Goal: Information Seeking & Learning: Learn about a topic

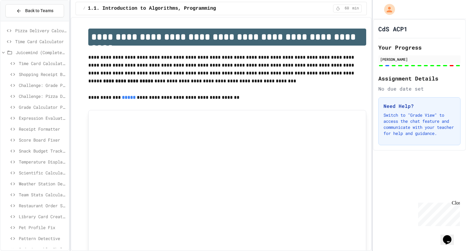
click at [31, 38] on span "Time Card Calculator" at bounding box center [40, 41] width 51 height 6
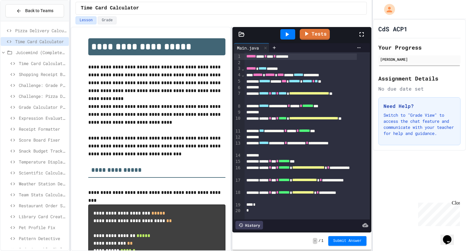
scroll to position [29, 0]
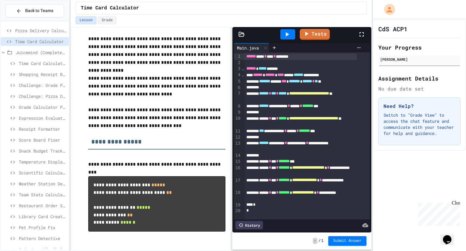
click at [291, 37] on div at bounding box center [287, 34] width 15 height 10
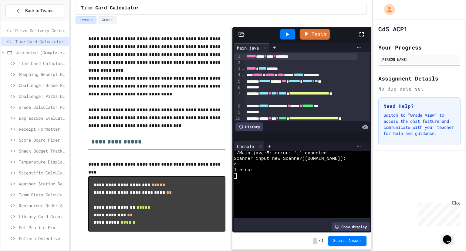
click at [313, 38] on link "Tests" at bounding box center [315, 34] width 30 height 11
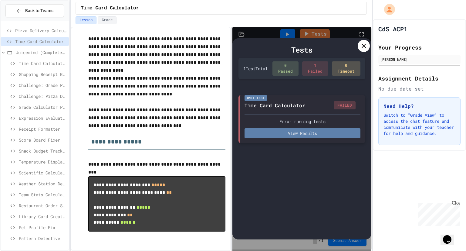
click at [326, 130] on button "View Results" at bounding box center [302, 133] width 116 height 10
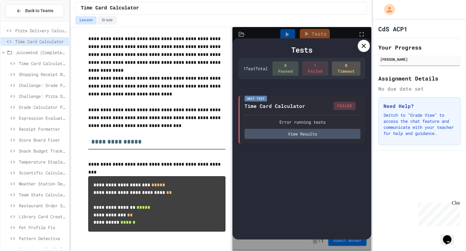
click at [361, 48] on icon at bounding box center [363, 45] width 7 height 7
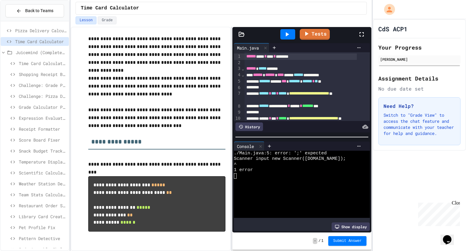
click at [308, 146] on div at bounding box center [318, 145] width 89 height 5
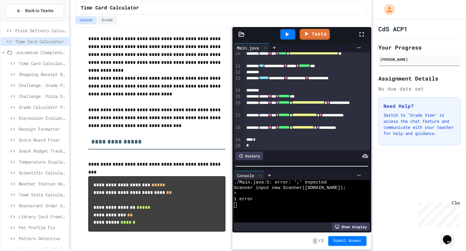
scroll to position [72, 0]
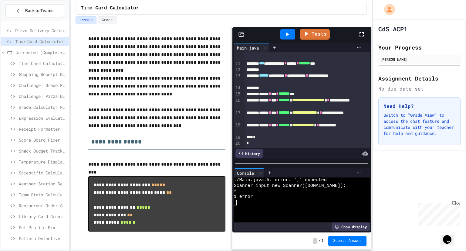
click at [293, 160] on div at bounding box center [301, 163] width 139 height 6
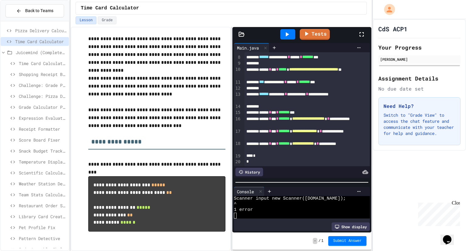
scroll to position [5, 0]
click at [283, 179] on div at bounding box center [301, 182] width 139 height 6
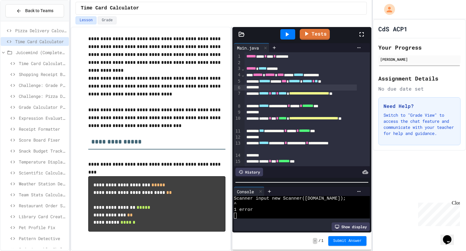
click at [296, 89] on div at bounding box center [300, 87] width 112 height 6
click at [284, 101] on div "**********" at bounding box center [300, 96] width 112 height 13
click at [262, 98] on div "**********" at bounding box center [300, 96] width 112 height 13
click at [329, 128] on div "**********" at bounding box center [300, 131] width 112 height 6
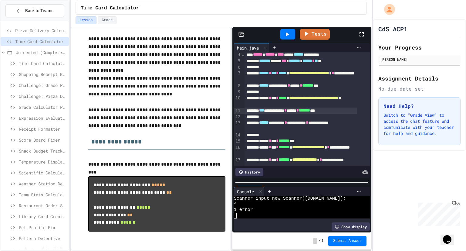
scroll to position [21, 0]
click at [275, 104] on div "**********" at bounding box center [300, 101] width 112 height 13
click at [290, 37] on icon at bounding box center [286, 34] width 7 height 7
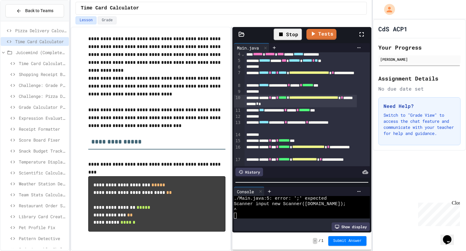
scroll to position [5, 0]
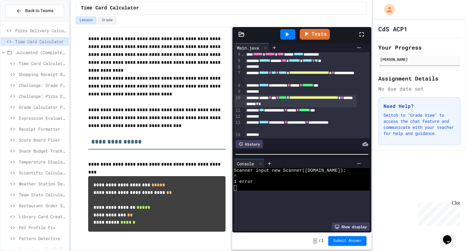
click at [292, 157] on div at bounding box center [301, 154] width 139 height 6
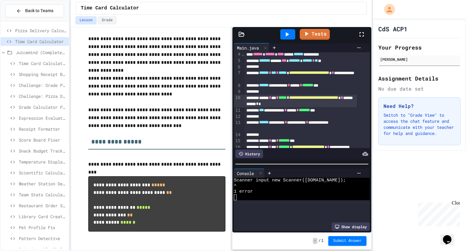
scroll to position [0, 0]
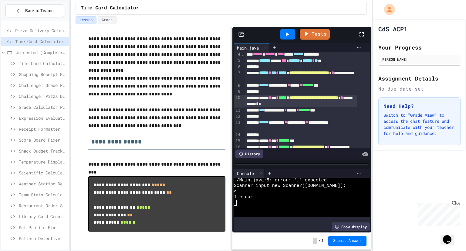
click at [281, 60] on div "******* ***** *** ******* * ****** * ** **" at bounding box center [300, 61] width 112 height 6
click at [286, 60] on span "***" at bounding box center [283, 60] width 5 height 4
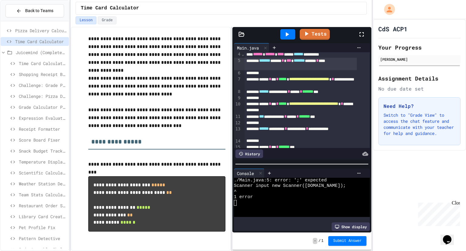
click at [283, 33] on icon at bounding box center [286, 34] width 7 height 7
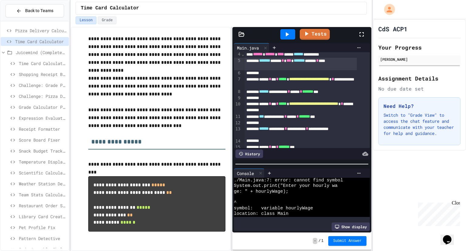
click at [303, 93] on div "**********" at bounding box center [300, 92] width 112 height 6
click at [293, 83] on div "**********" at bounding box center [300, 82] width 112 height 13
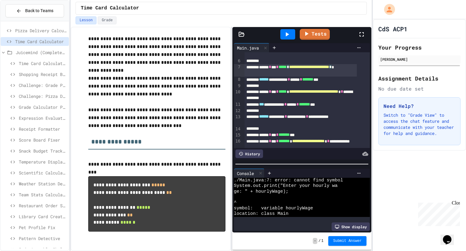
scroll to position [33, 0]
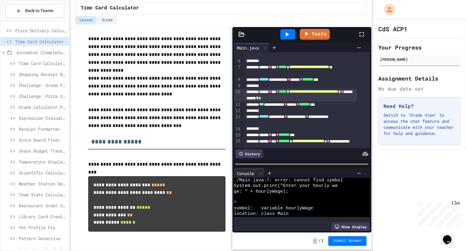
click at [307, 98] on div "**********" at bounding box center [300, 95] width 112 height 13
click at [290, 38] on div at bounding box center [287, 34] width 15 height 10
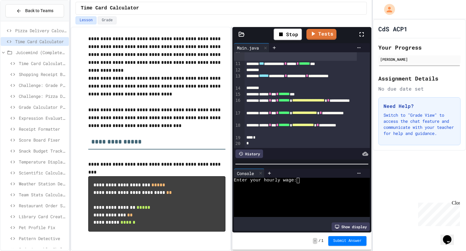
scroll to position [0, 0]
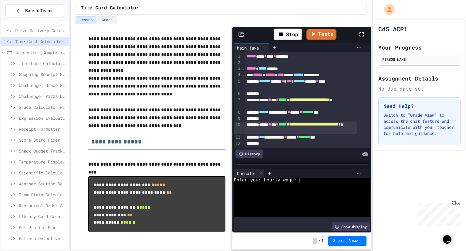
click at [317, 30] on link "Tests" at bounding box center [321, 34] width 30 height 11
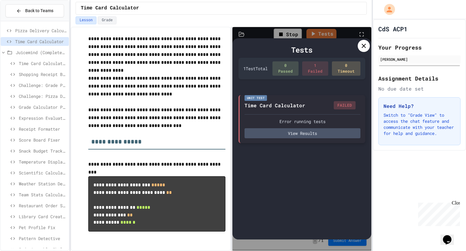
click at [291, 140] on div "Unit Test Time Card Calculator FAILED Error running tests View Results" at bounding box center [301, 119] width 127 height 48
click at [291, 137] on button "View Results" at bounding box center [302, 133] width 116 height 10
click at [371, 48] on div "**********" at bounding box center [233, 125] width 466 height 251
click at [369, 48] on div "Tests 1 Test Total 0 Passed 1 Failed 0 Timeout Unit Test Time Card Calculator F…" at bounding box center [301, 138] width 139 height 201
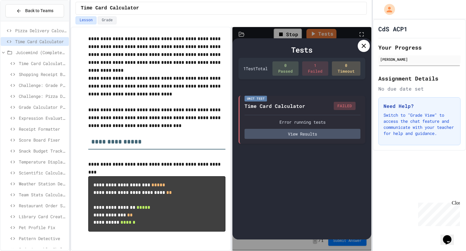
click at [365, 47] on icon at bounding box center [364, 46] width 4 height 4
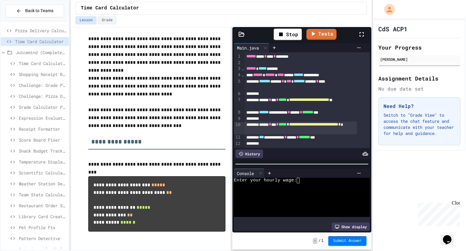
click at [47, 31] on span "Pizza Delivery Calculator" at bounding box center [40, 30] width 51 height 6
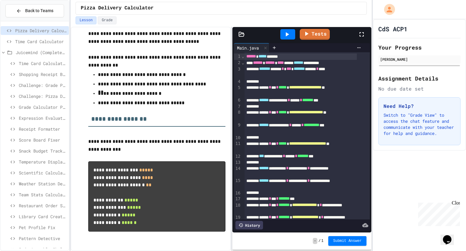
scroll to position [54, 0]
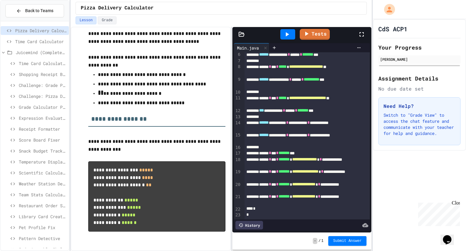
click at [291, 35] on div at bounding box center [287, 34] width 15 height 10
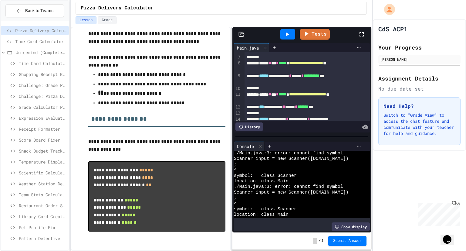
scroll to position [53, 0]
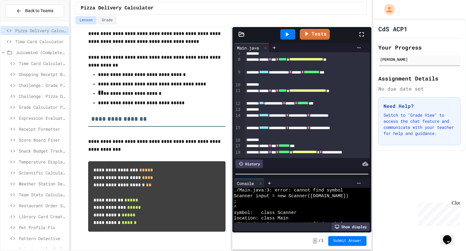
click at [289, 175] on div at bounding box center [301, 174] width 139 height 6
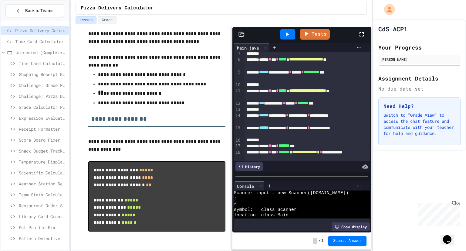
scroll to position [0, 0]
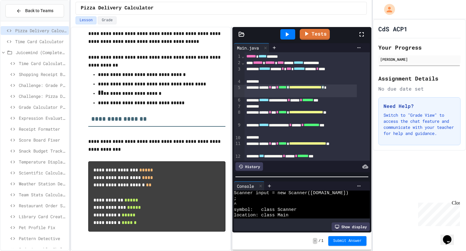
click at [287, 87] on span "*****" at bounding box center [282, 87] width 8 height 4
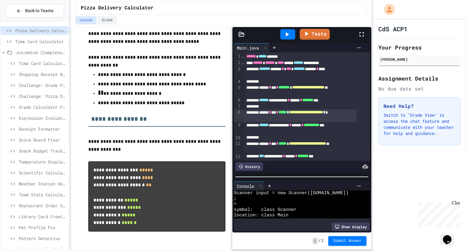
click at [302, 113] on div "**********" at bounding box center [300, 115] width 112 height 13
click at [313, 89] on span "**********" at bounding box center [308, 87] width 32 height 4
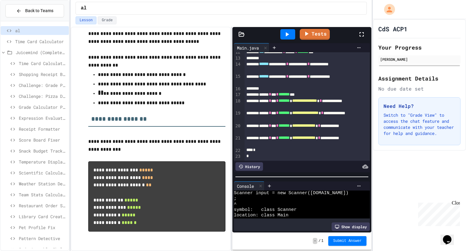
scroll to position [112, 0]
click at [289, 36] on icon at bounding box center [286, 34] width 7 height 7
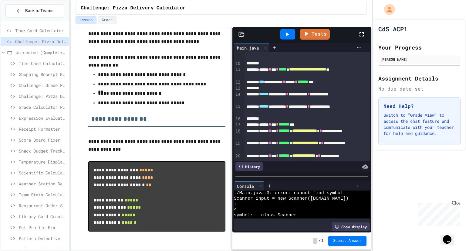
scroll to position [0, 0]
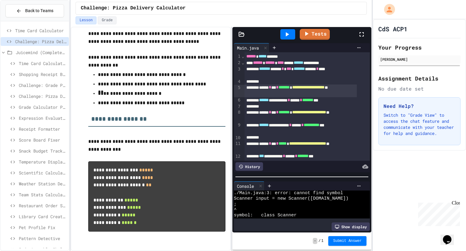
click at [47, 40] on span "Challenge: Pizza Delivery Calculator" at bounding box center [40, 41] width 51 height 6
click at [49, 30] on span "Time Card Calculator" at bounding box center [40, 30] width 51 height 6
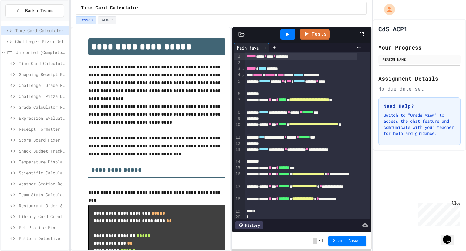
scroll to position [29, 0]
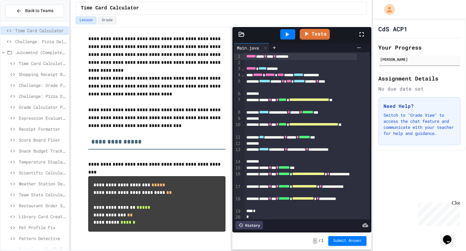
click at [285, 34] on icon at bounding box center [286, 34] width 7 height 7
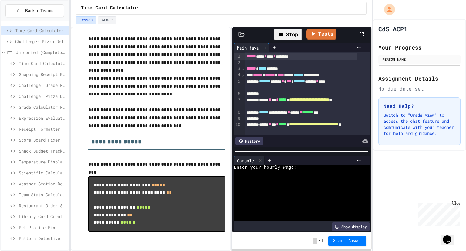
click at [282, 148] on div at bounding box center [301, 151] width 139 height 6
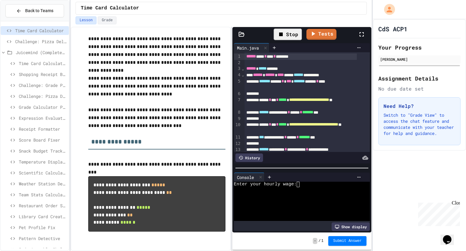
click at [275, 167] on div at bounding box center [301, 168] width 139 height 6
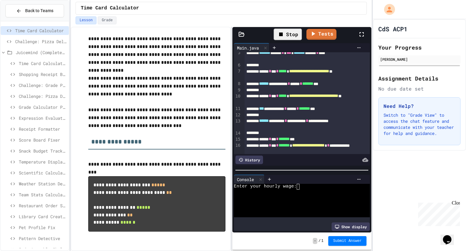
scroll to position [75, 0]
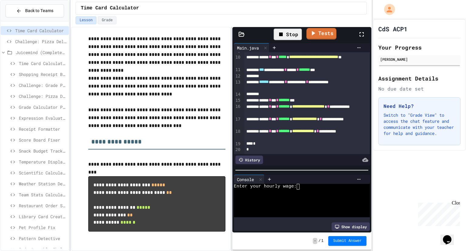
click at [317, 38] on link "Tests" at bounding box center [321, 34] width 30 height 12
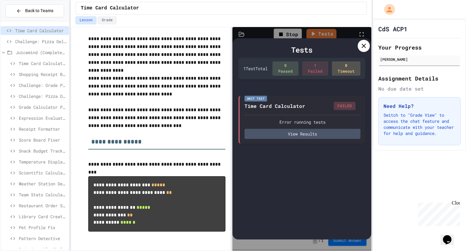
click at [319, 135] on button "View Results" at bounding box center [302, 134] width 116 height 10
click at [323, 126] on div "Error running tests View Results" at bounding box center [302, 126] width 116 height 24
click at [367, 47] on icon at bounding box center [363, 45] width 7 height 7
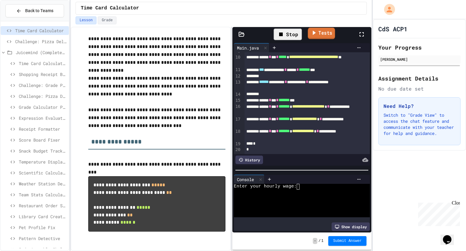
click at [332, 34] on link "Tests" at bounding box center [321, 34] width 27 height 12
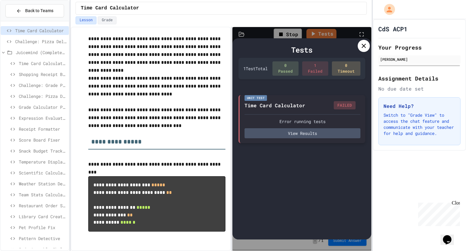
click at [283, 123] on div "Error running tests" at bounding box center [302, 121] width 116 height 6
click at [285, 130] on button "View Results" at bounding box center [302, 133] width 116 height 10
click at [364, 47] on icon at bounding box center [363, 45] width 7 height 7
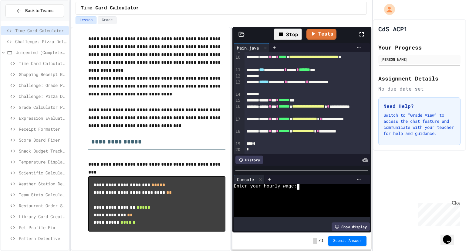
click at [299, 184] on textarea "Terminal input" at bounding box center [300, 186] width 3 height 5
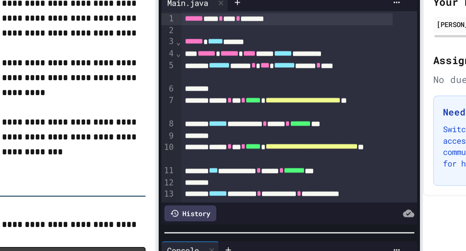
scroll to position [27, 0]
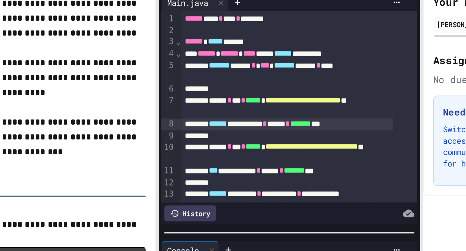
click at [269, 113] on span "******" at bounding box center [264, 112] width 10 height 4
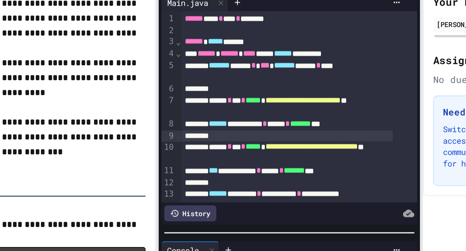
click at [286, 117] on div at bounding box center [300, 119] width 112 height 6
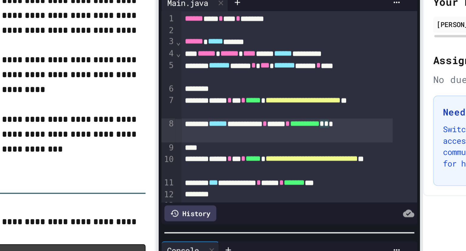
scroll to position [0, 0]
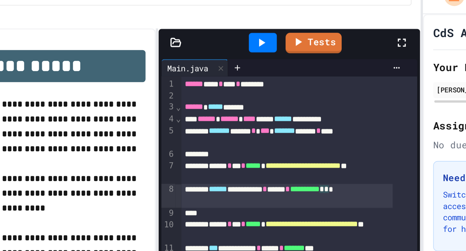
click at [292, 33] on div at bounding box center [287, 34] width 15 height 10
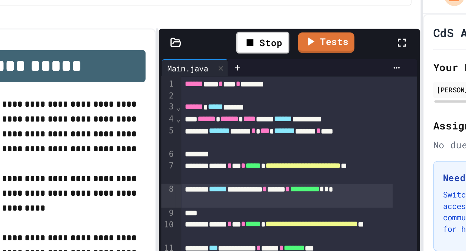
scroll to position [29, 0]
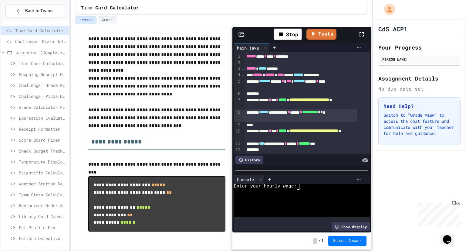
click at [299, 184] on textarea "Terminal input" at bounding box center [300, 186] width 3 height 5
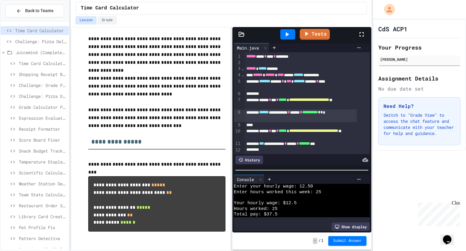
scroll to position [5, 0]
click at [283, 26] on div at bounding box center [287, 34] width 21 height 16
click at [284, 32] on icon at bounding box center [286, 34] width 7 height 7
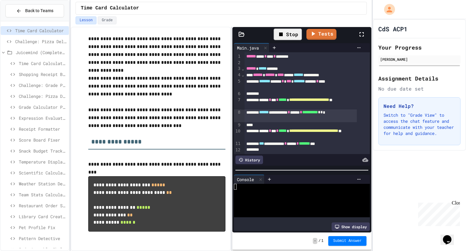
scroll to position [0, 0]
click at [326, 35] on link "Tests" at bounding box center [321, 34] width 30 height 12
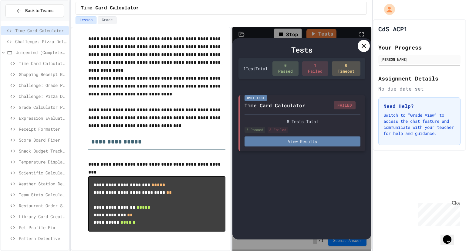
click at [298, 143] on button "View Results" at bounding box center [302, 141] width 116 height 10
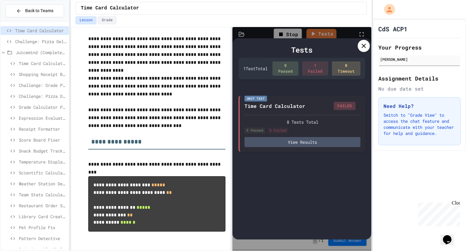
click at [362, 44] on icon at bounding box center [363, 45] width 7 height 7
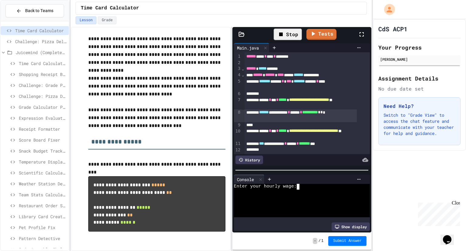
click at [303, 184] on div "Enter your hourly wage:" at bounding box center [297, 186] width 126 height 5
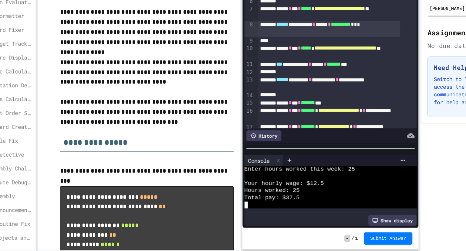
scroll to position [42, 0]
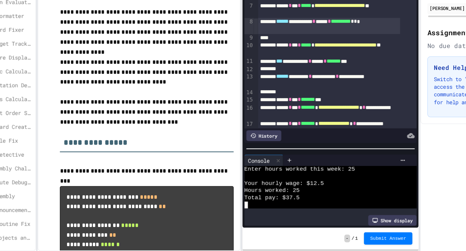
click at [335, 112] on div "**********" at bounding box center [300, 116] width 112 height 12
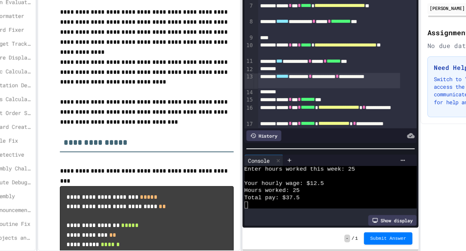
scroll to position [0, 0]
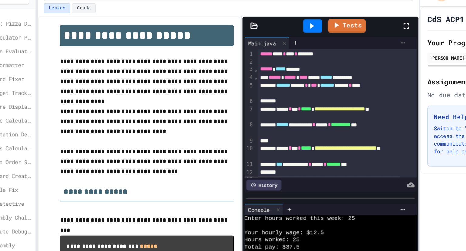
click at [293, 42] on div at bounding box center [287, 34] width 21 height 16
click at [292, 37] on div at bounding box center [287, 34] width 15 height 10
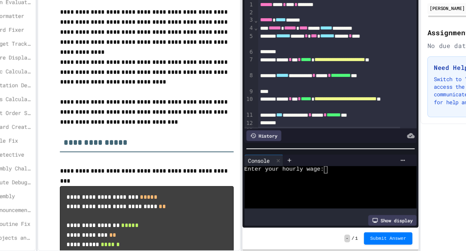
click at [302, 184] on div "Enter your hourly wage:" at bounding box center [297, 186] width 126 height 5
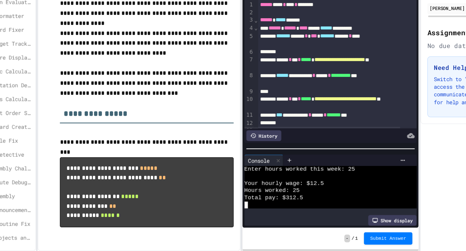
scroll to position [29, 0]
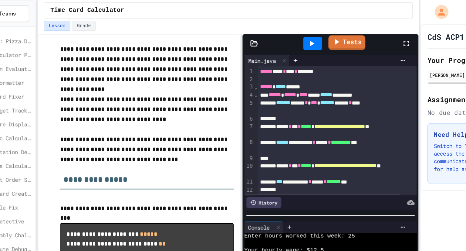
click at [310, 32] on link "Tests" at bounding box center [314, 34] width 29 height 12
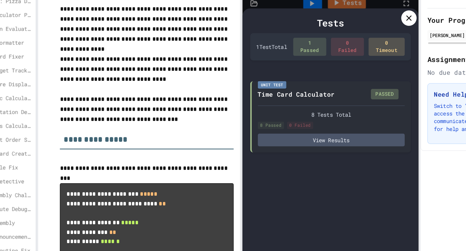
click at [364, 41] on div at bounding box center [364, 46] width 12 height 12
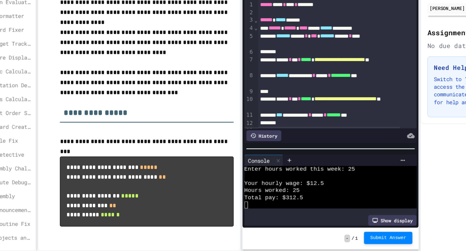
click at [335, 240] on button "Submit Answer" at bounding box center [347, 240] width 38 height 10
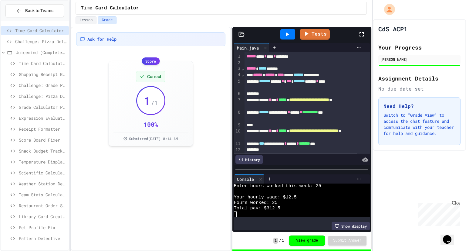
click at [35, 40] on span "Challenge: Pizza Delivery Calculator" at bounding box center [40, 41] width 51 height 6
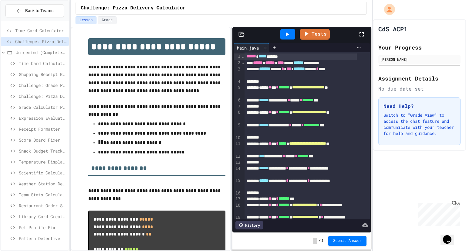
click at [284, 32] on icon at bounding box center [286, 34] width 7 height 7
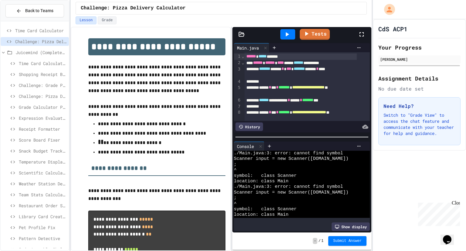
click at [49, 31] on span "Time Card Calculator" at bounding box center [40, 30] width 51 height 6
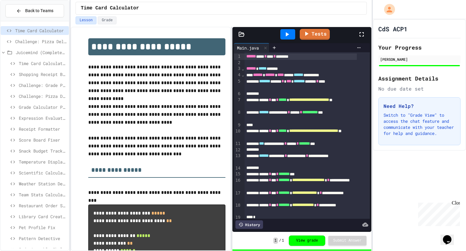
click at [48, 39] on span "Challenge: Pizza Delivery Calculator" at bounding box center [40, 41] width 51 height 6
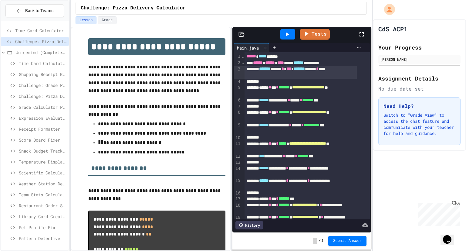
click at [294, 75] on div "******* ***** * *** ******* ******* * ****" at bounding box center [300, 72] width 112 height 13
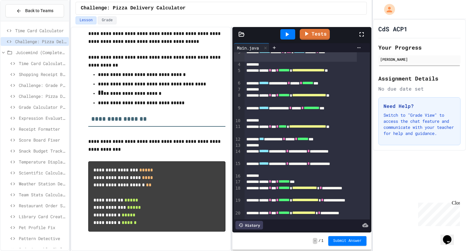
scroll to position [17, 0]
click at [343, 84] on div "**********" at bounding box center [300, 83] width 112 height 6
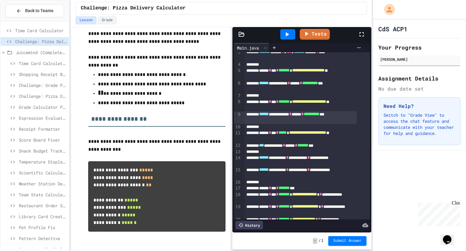
click at [322, 122] on div "**********" at bounding box center [300, 117] width 112 height 13
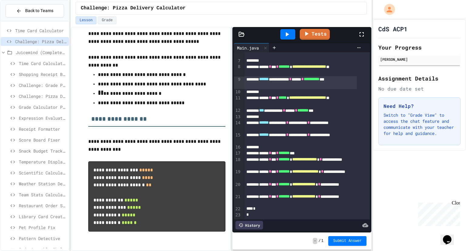
scroll to position [61, 0]
click at [285, 32] on icon at bounding box center [286, 34] width 7 height 7
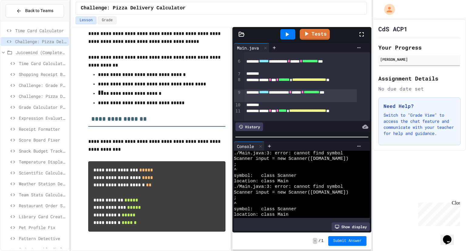
scroll to position [35, 0]
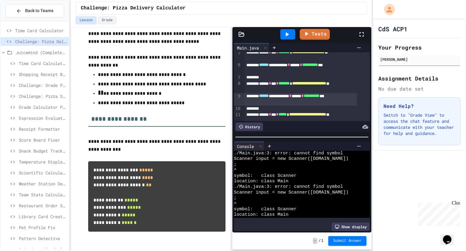
click at [48, 83] on span "Challenge: Grade Point Average" at bounding box center [43, 85] width 48 height 6
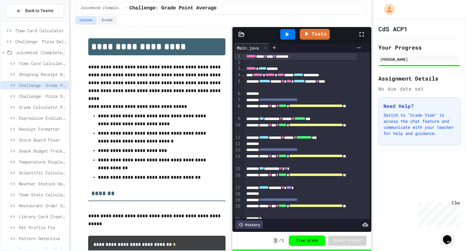
click at [46, 94] on span "Challenge: Pizza Delivery Calculator" at bounding box center [43, 96] width 48 height 6
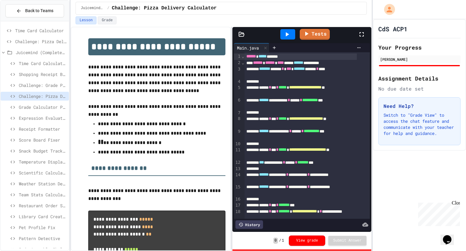
click at [45, 72] on span "Shopping Receipt Builder" at bounding box center [43, 74] width 48 height 6
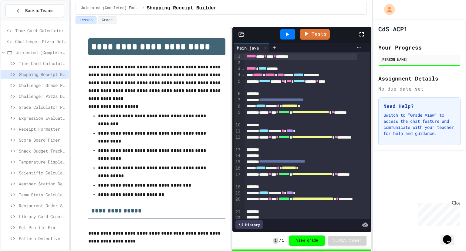
click at [46, 62] on span "Time Card Calculator" at bounding box center [43, 63] width 48 height 6
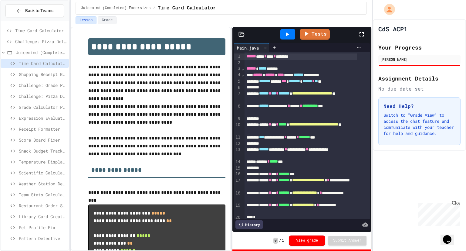
click at [40, 117] on span "Expression Evaluator Fix" at bounding box center [43, 118] width 48 height 6
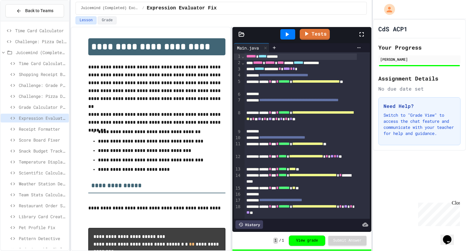
click at [40, 126] on span "Receipt Formatter" at bounding box center [43, 129] width 48 height 6
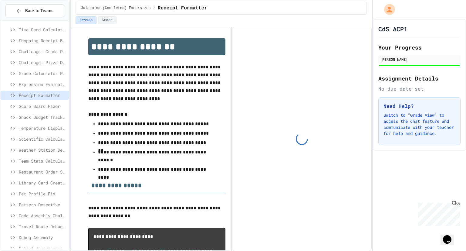
scroll to position [34, 0]
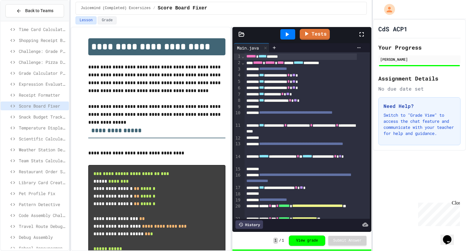
click at [40, 112] on div "Snack Budget Tracker" at bounding box center [35, 116] width 68 height 9
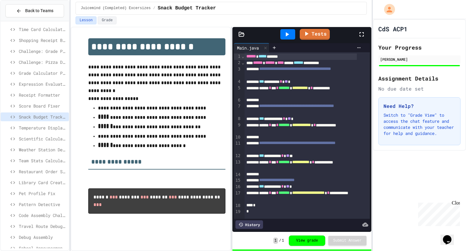
click at [37, 129] on span "Temperature Display Fix" at bounding box center [43, 127] width 48 height 6
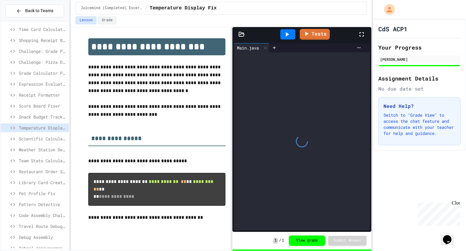
click at [39, 136] on span "Scientific Calculator" at bounding box center [43, 138] width 48 height 6
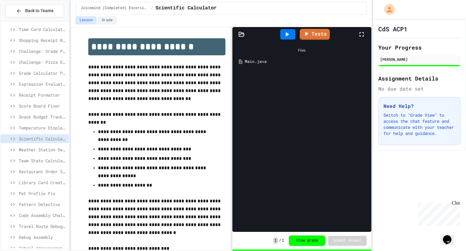
click at [40, 150] on span "Weather Station Debugger" at bounding box center [43, 149] width 48 height 6
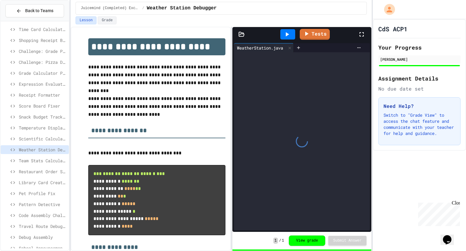
click at [41, 160] on span "Team Stats Calculator" at bounding box center [43, 160] width 48 height 6
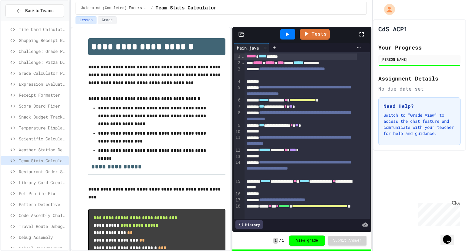
click at [40, 168] on span "Restaurant Order System" at bounding box center [43, 171] width 48 height 6
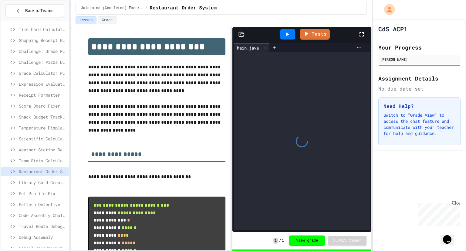
click at [40, 179] on span "Library Card Creator" at bounding box center [43, 182] width 48 height 6
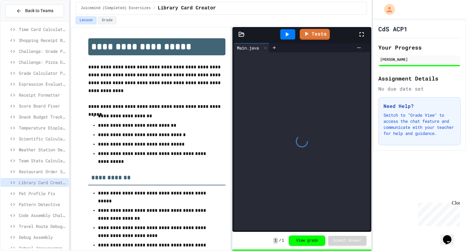
click at [42, 191] on span "Pet Profile Fix" at bounding box center [43, 193] width 48 height 6
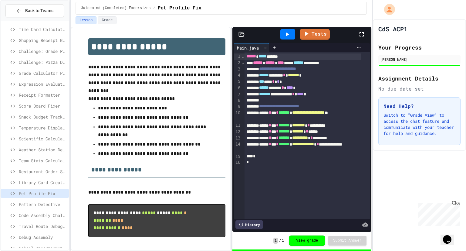
click at [43, 203] on span "Pattern Detective" at bounding box center [43, 204] width 48 height 6
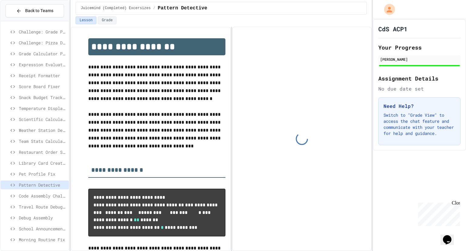
scroll to position [64, 0]
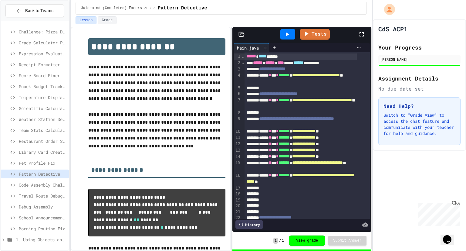
click at [42, 183] on span "Code Assembly Challenge" at bounding box center [43, 184] width 48 height 6
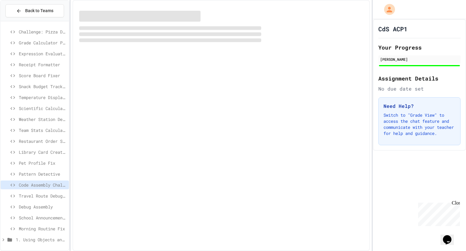
scroll to position [59, 0]
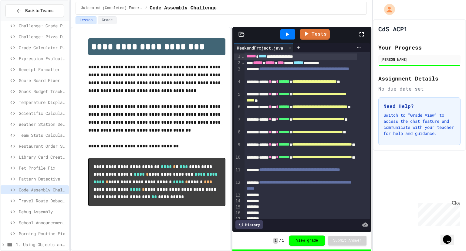
click at [46, 203] on div "Travel Route Debugger" at bounding box center [35, 200] width 68 height 9
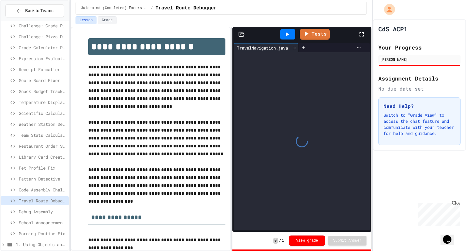
click at [41, 215] on div "Debug Assembly" at bounding box center [35, 212] width 68 height 11
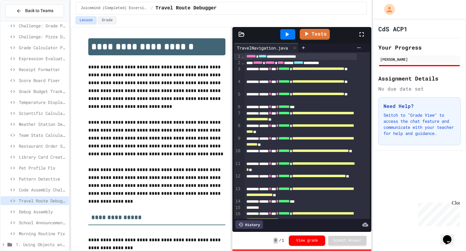
click at [41, 207] on div "Debug Assembly" at bounding box center [35, 211] width 68 height 9
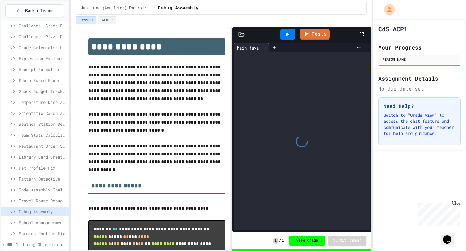
click at [37, 221] on span "School Announcements" at bounding box center [43, 222] width 48 height 6
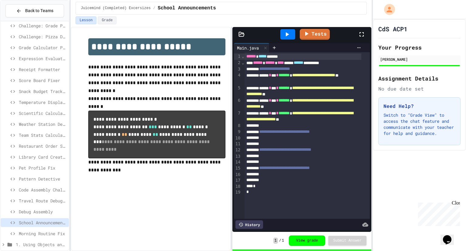
click at [33, 230] on span "Morning Routine Fix" at bounding box center [43, 233] width 48 height 6
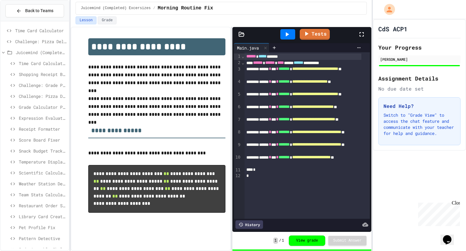
click at [34, 63] on span "Time Card Calculator" at bounding box center [43, 63] width 48 height 6
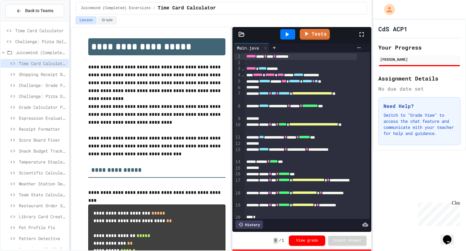
click at [36, 42] on span "Challenge: Pizza Delivery Calculator" at bounding box center [40, 41] width 51 height 6
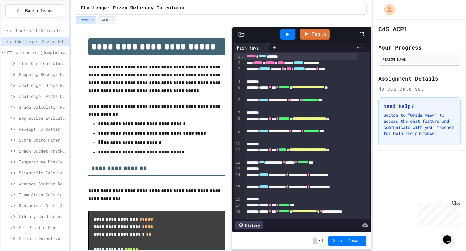
click at [36, 27] on span "Time Card Calculator" at bounding box center [40, 30] width 51 height 6
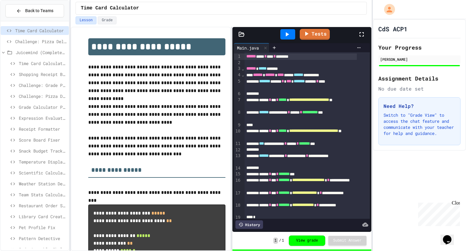
click at [33, 44] on span "Challenge: Pizza Delivery Calculator" at bounding box center [40, 41] width 51 height 6
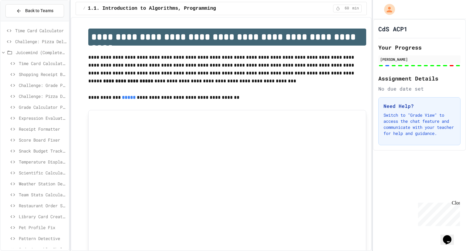
scroll to position [64, 0]
click at [28, 239] on span "1. Using Objects and Methods" at bounding box center [41, 239] width 49 height 6
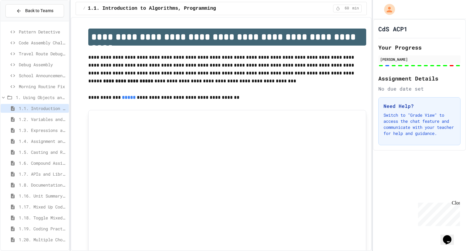
scroll to position [0, 0]
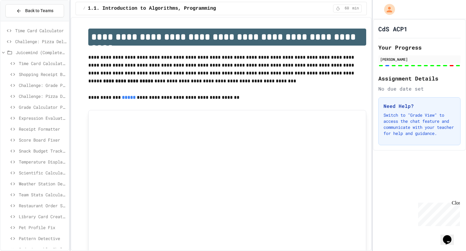
click at [28, 52] on span "Juicemind (Completed) Excersizes" at bounding box center [41, 52] width 51 height 6
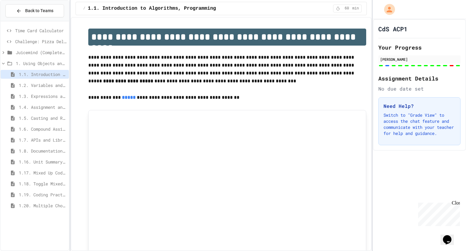
click at [25, 123] on div "1.5. Casting and Ranges of Values" at bounding box center [35, 118] width 68 height 11
click at [33, 119] on span "1.5. Casting and Ranges of Values" at bounding box center [43, 118] width 48 height 6
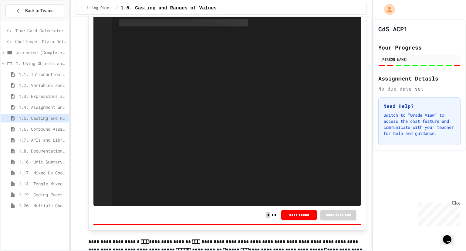
scroll to position [376, 0]
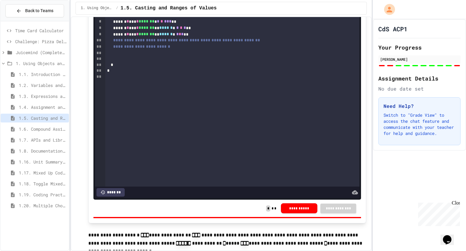
click at [36, 128] on span "1.6. Compound Assignment Operators" at bounding box center [43, 129] width 48 height 6
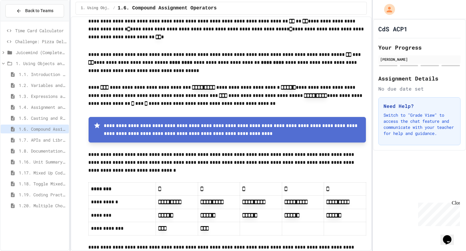
scroll to position [70, 0]
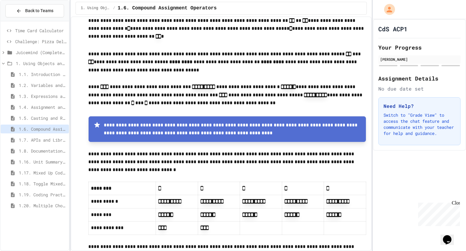
click at [270, 104] on p "**********" at bounding box center [227, 95] width 278 height 25
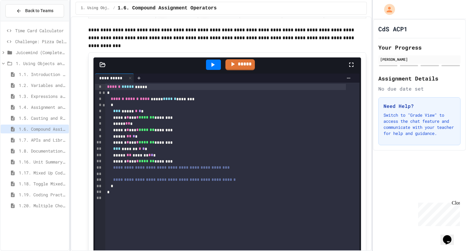
scroll to position [281, 0]
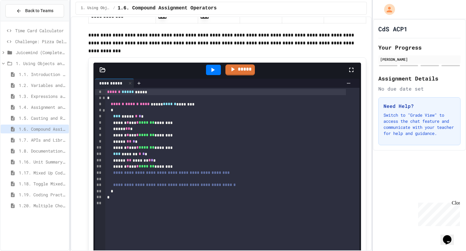
click at [269, 44] on p "**********" at bounding box center [227, 39] width 278 height 16
click at [260, 46] on p "**********" at bounding box center [227, 39] width 278 height 16
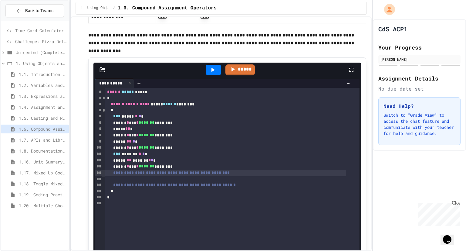
click at [206, 174] on span "**********" at bounding box center [171, 172] width 116 height 4
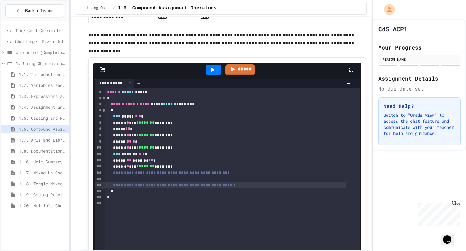
click at [200, 186] on span "**********" at bounding box center [174, 184] width 123 height 4
click at [214, 72] on icon at bounding box center [212, 69] width 7 height 7
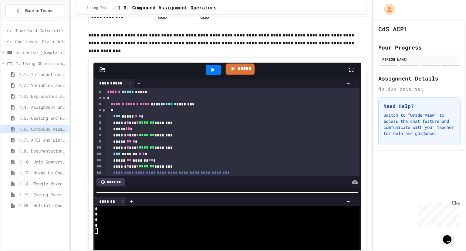
click at [229, 71] on icon at bounding box center [232, 69] width 7 height 8
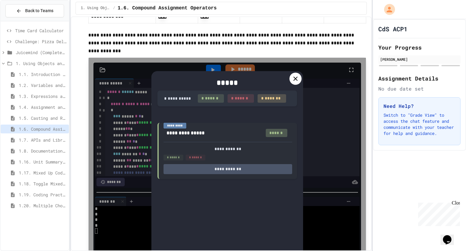
click at [292, 82] on icon at bounding box center [295, 78] width 7 height 7
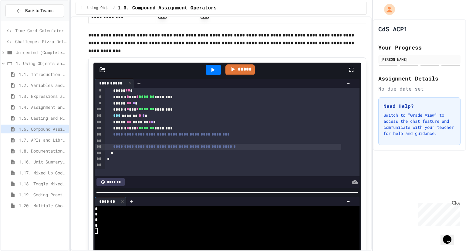
scroll to position [37, 0]
click at [169, 141] on div at bounding box center [225, 142] width 241 height 6
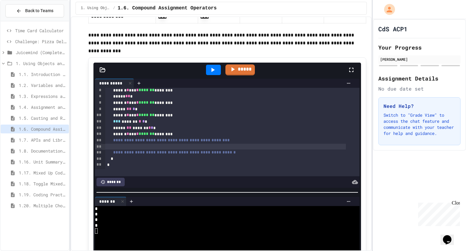
scroll to position [35, 0]
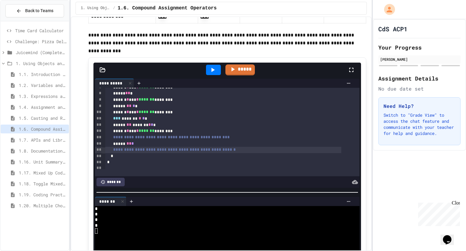
click at [259, 153] on div "**********" at bounding box center [223, 150] width 236 height 6
click at [209, 69] on icon at bounding box center [212, 69] width 7 height 7
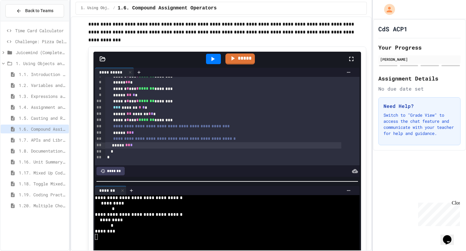
scroll to position [293, 0]
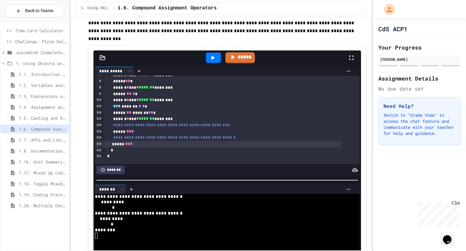
click at [150, 134] on div "***** ** *" at bounding box center [223, 131] width 236 height 6
click at [145, 147] on div "***** ** *" at bounding box center [223, 144] width 236 height 6
click at [209, 61] on icon at bounding box center [212, 57] width 7 height 7
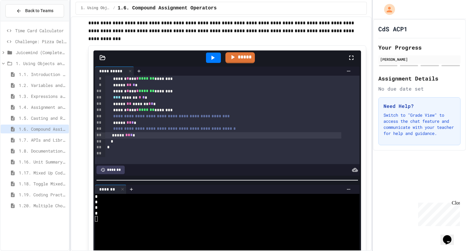
scroll to position [45, 0]
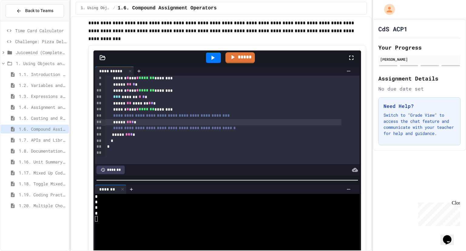
click at [150, 123] on div "***** ** * *" at bounding box center [223, 122] width 236 height 6
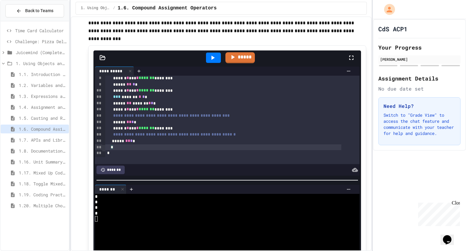
click at [169, 146] on div "*" at bounding box center [223, 147] width 236 height 6
click at [167, 144] on div "***** ** * *" at bounding box center [223, 141] width 236 height 6
click at [209, 61] on icon at bounding box center [212, 57] width 7 height 7
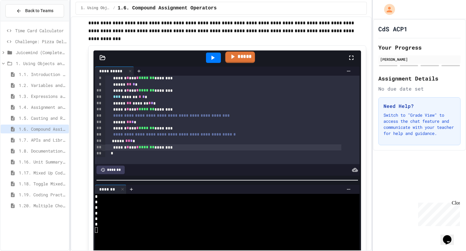
click at [238, 61] on link "*****" at bounding box center [240, 57] width 30 height 12
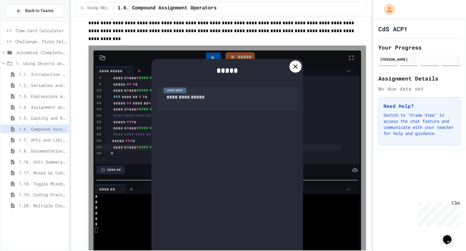
click at [259, 66] on div "*****" at bounding box center [227, 70] width 140 height 11
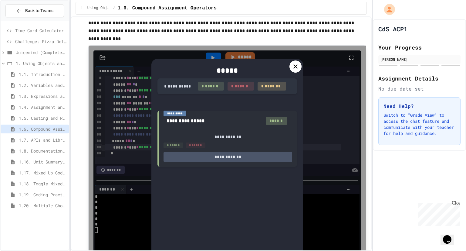
click at [295, 67] on icon at bounding box center [295, 66] width 4 height 4
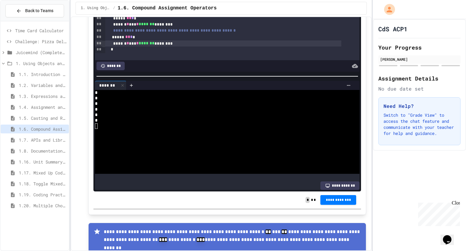
scroll to position [403, 0]
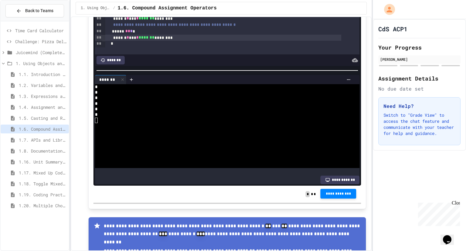
click at [322, 197] on button "**********" at bounding box center [338, 193] width 36 height 10
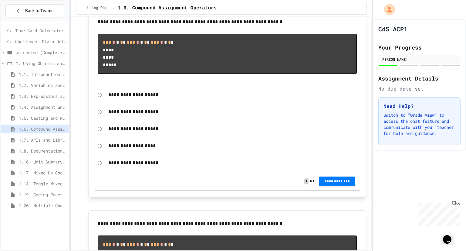
scroll to position [724, 0]
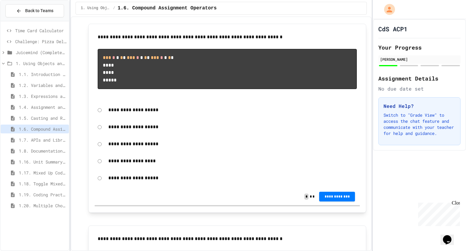
click at [160, 81] on pre "*** * * * * *** * * * * *** * * * * **** **** *****" at bounding box center [227, 69] width 259 height 40
click at [160, 82] on pre "*** * * * * *** * * * * *** * * * * **** **** *****" at bounding box center [227, 69] width 259 height 40
